Goal: Task Accomplishment & Management: Complete application form

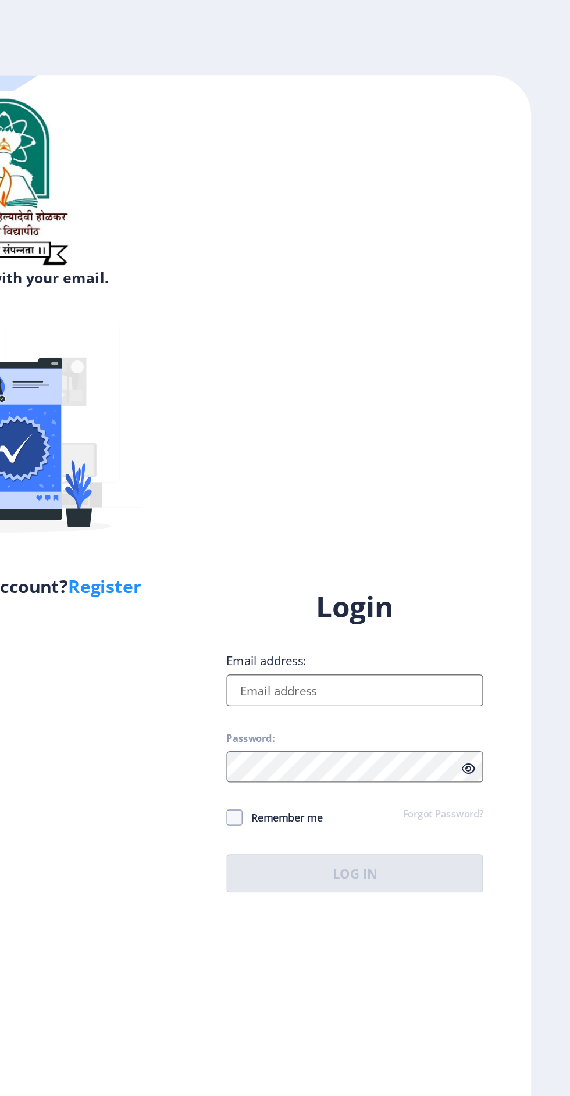
click at [423, 514] on input "Email address:" at bounding box center [413, 502] width 187 height 23
type input "[EMAIL_ADDRESS][DOMAIN_NAME]"
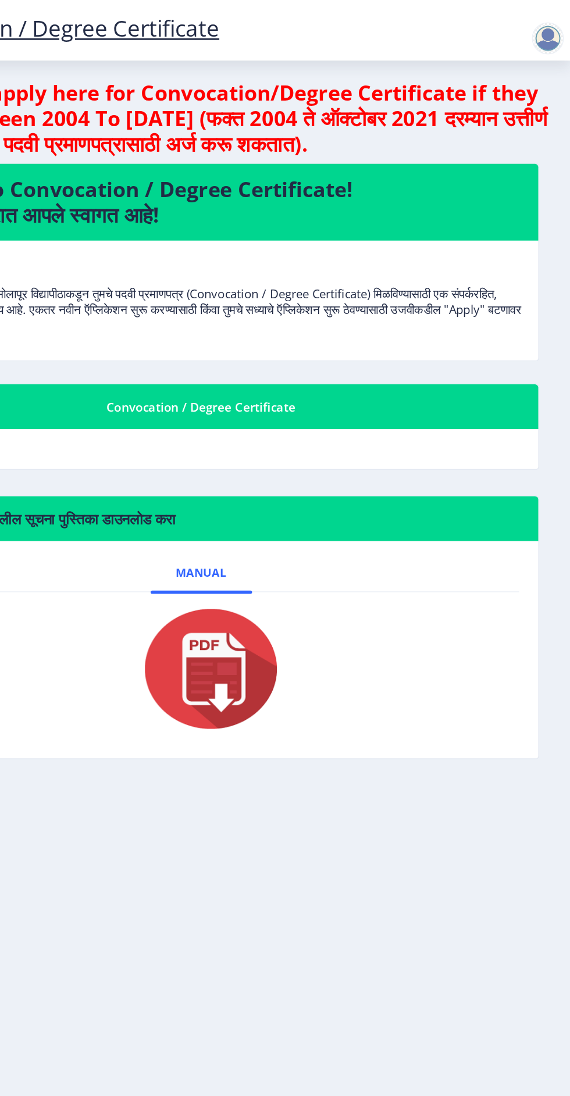
click at [456, 552] on nb-card-body "Manual" at bounding box center [301, 473] width 491 height 158
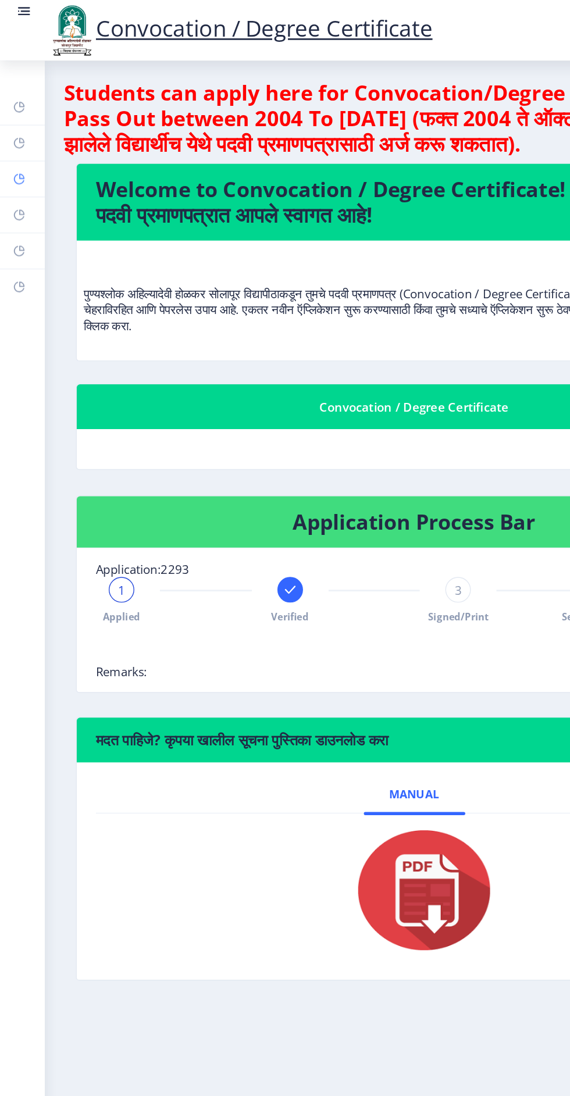
click at [17, 130] on icon at bounding box center [16, 128] width 4 height 4
select select
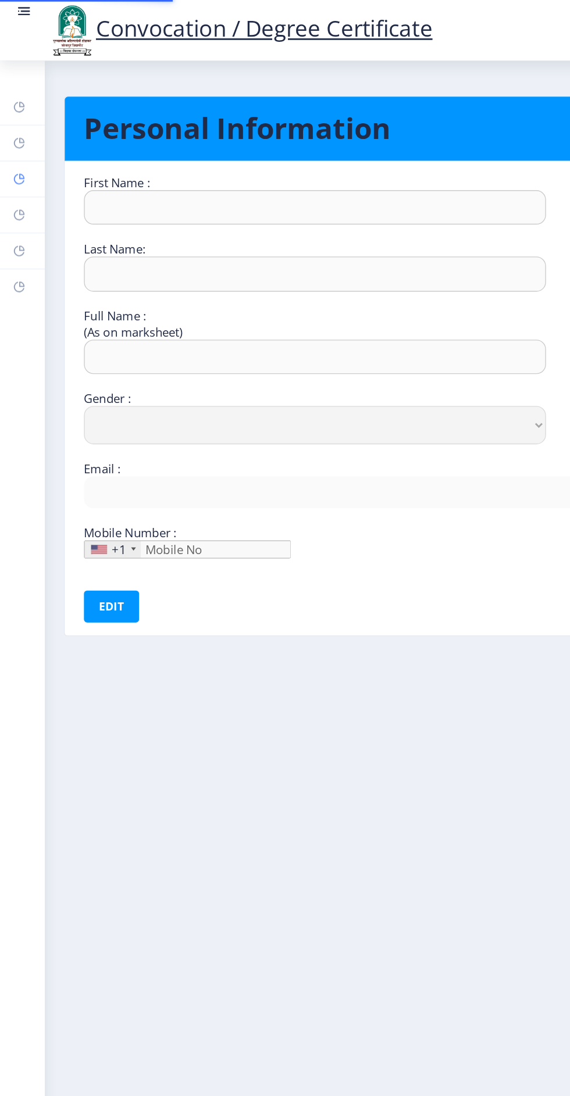
type input "[PERSON_NAME]"
type input "[PERSON_NAME] Damu"
select select "[DEMOGRAPHIC_DATA]"
type input "[EMAIL_ADDRESS][DOMAIN_NAME]"
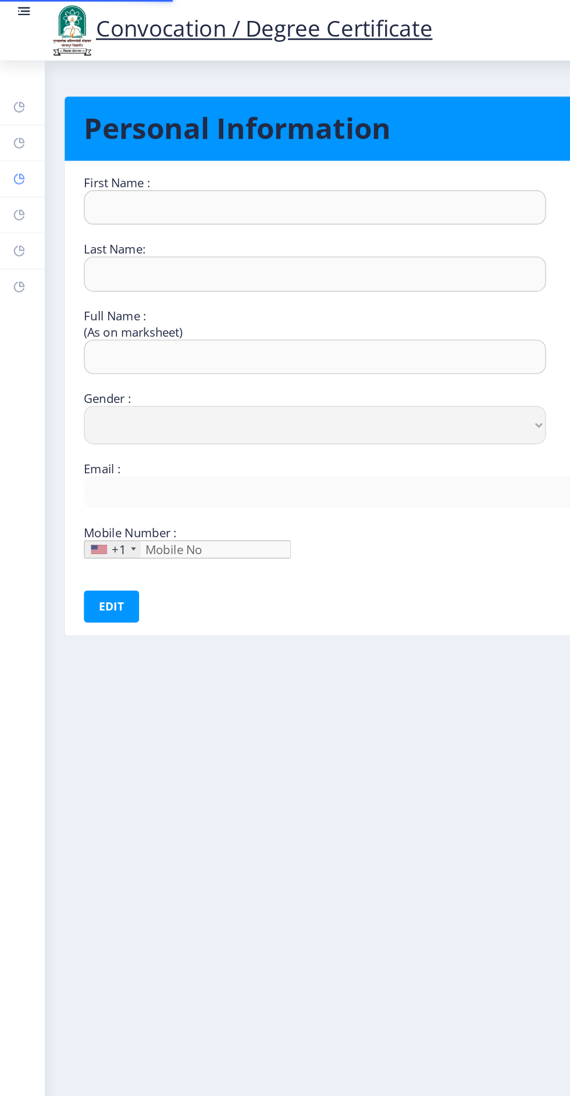
type input "9579340663"
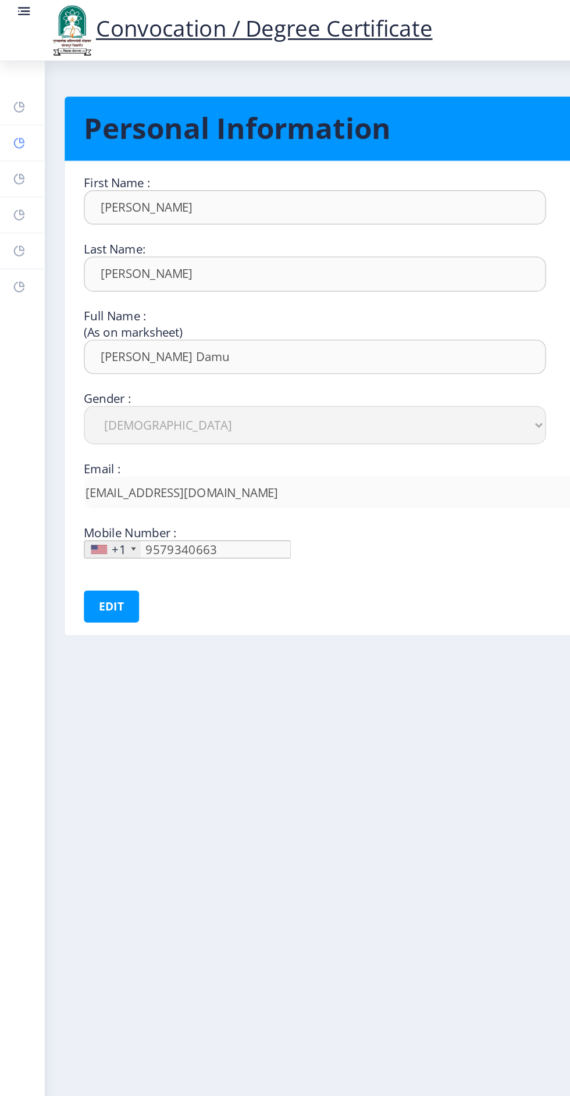
click at [23, 105] on link "Help/FAQ" at bounding box center [16, 104] width 33 height 26
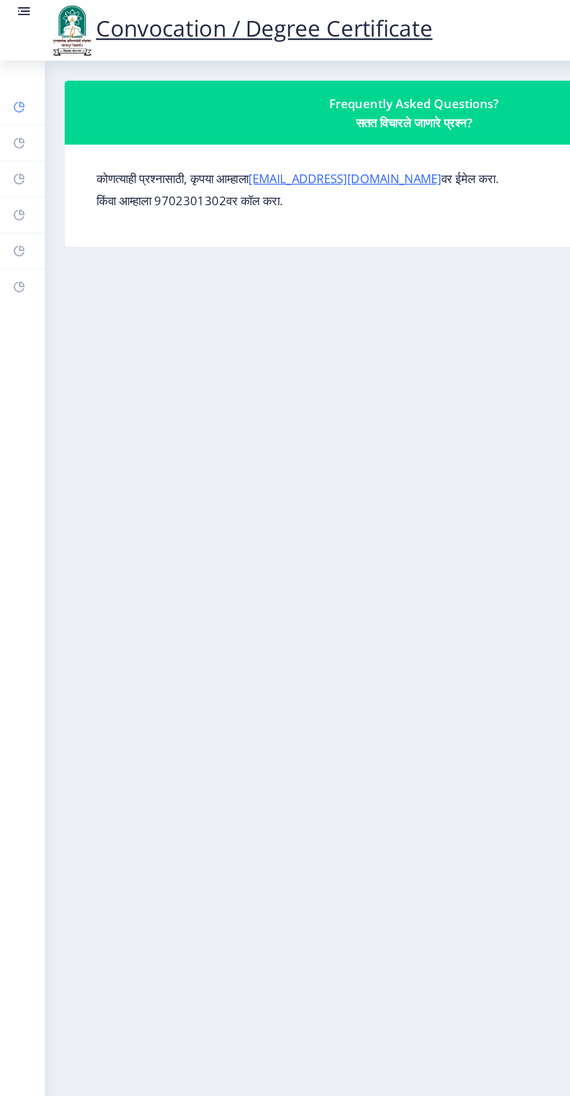
click at [25, 82] on link "Dashboard" at bounding box center [16, 78] width 33 height 26
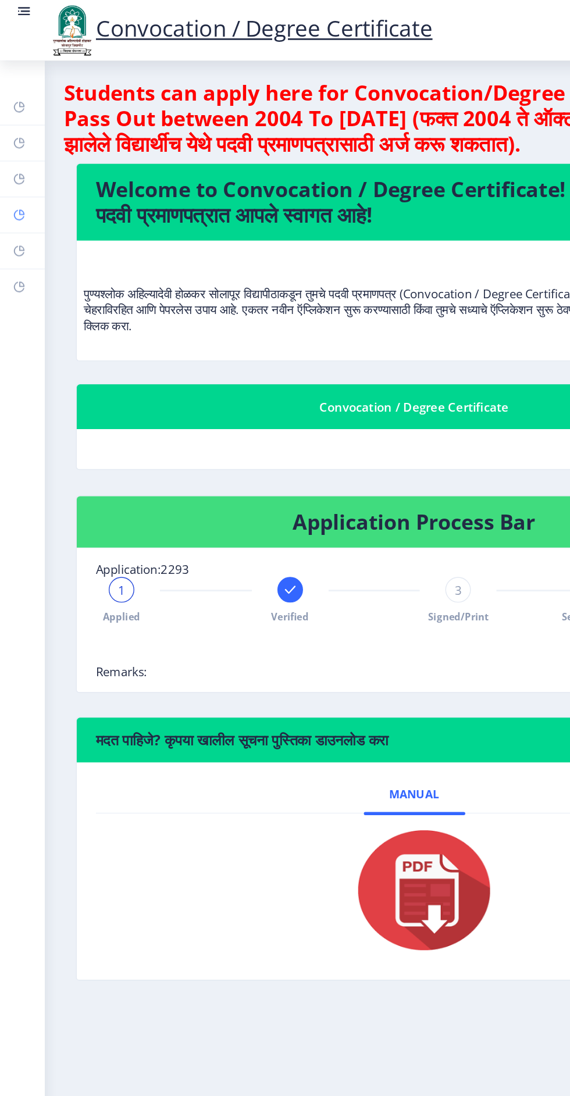
click at [16, 154] on rect at bounding box center [13, 156] width 9 height 9
